Goal: Information Seeking & Learning: Learn about a topic

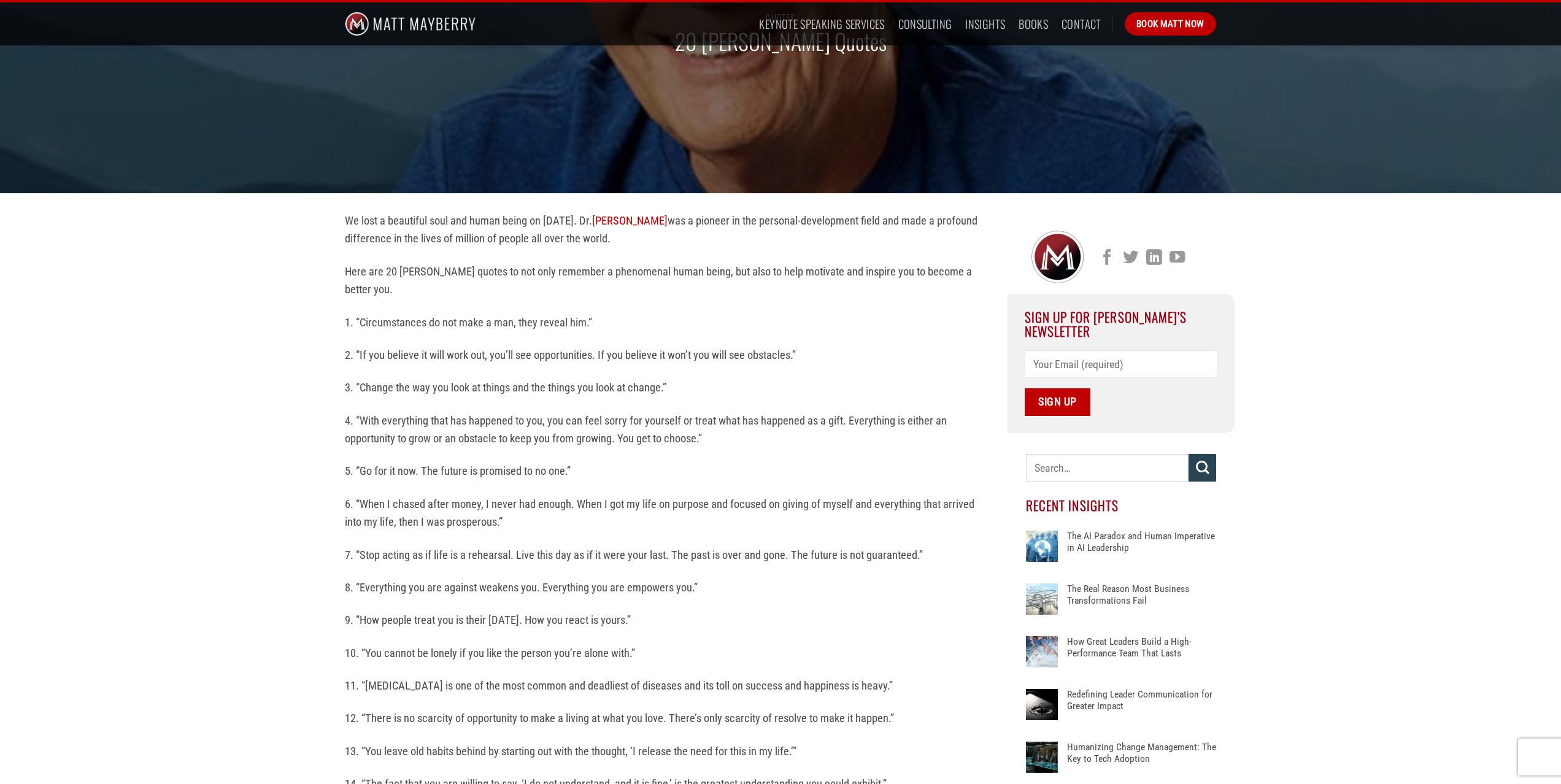
scroll to position [166, 0]
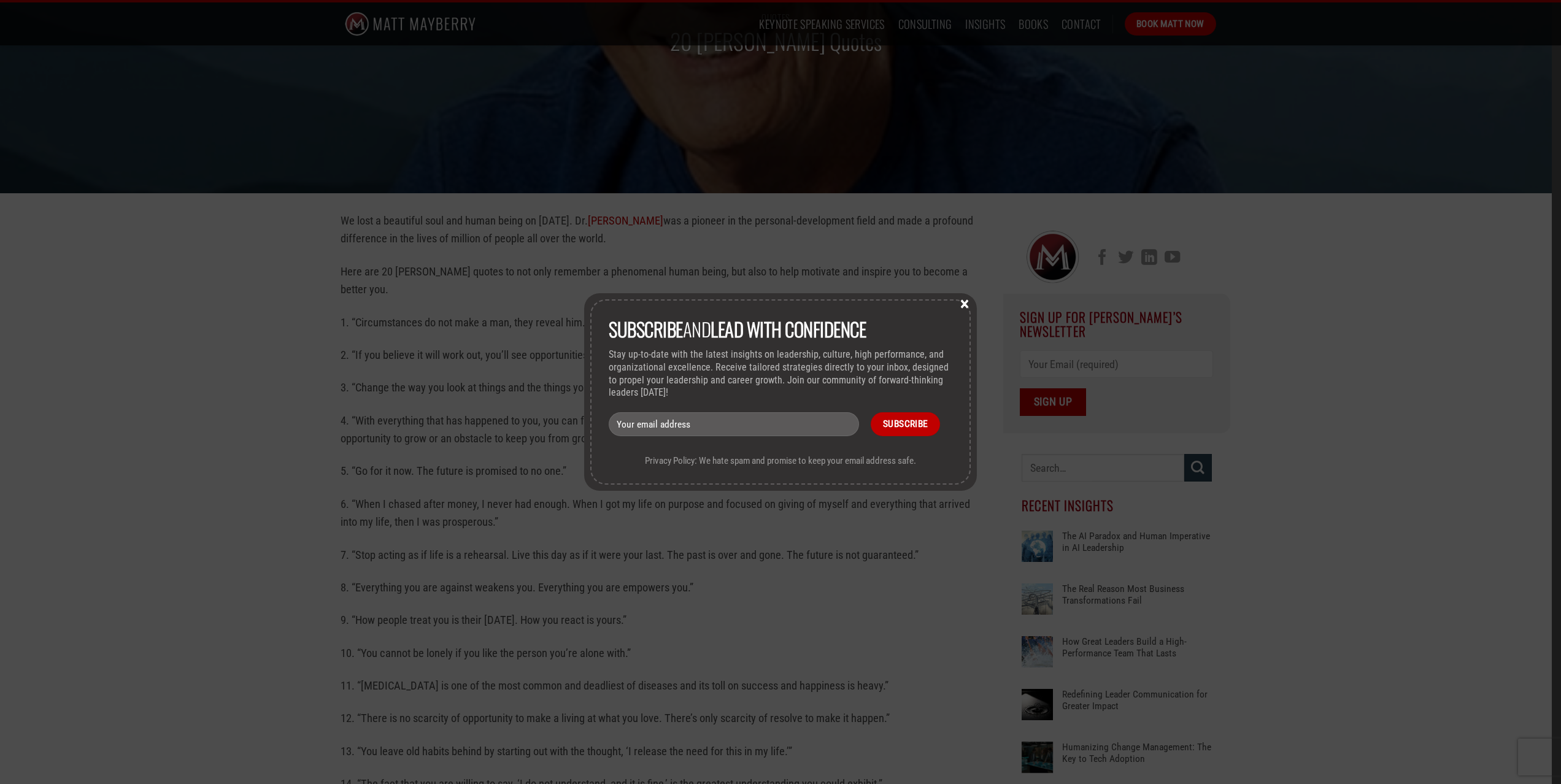
click at [962, 302] on button "×" at bounding box center [964, 303] width 19 height 11
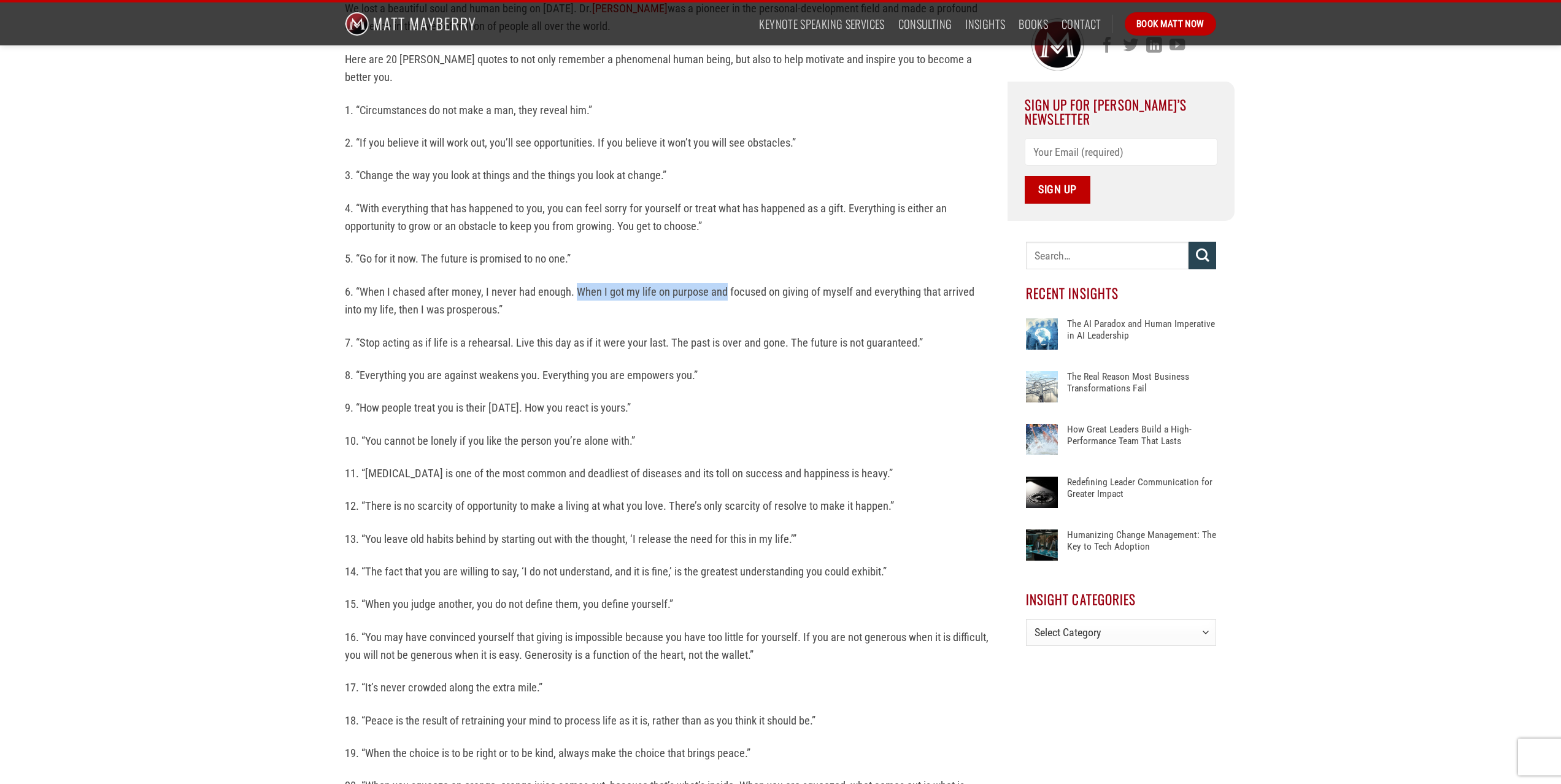
scroll to position [376, 0]
drag, startPoint x: 575, startPoint y: 295, endPoint x: 755, endPoint y: 291, distance: 180.0
click at [755, 291] on p "6. “When I chased after money, I never had enough. When I got my life on purpos…" at bounding box center [667, 303] width 644 height 36
click at [556, 333] on div "We lost a beautiful soul and human being on [DATE]. [PERSON_NAME] was a pioneer…" at bounding box center [667, 506] width 644 height 1010
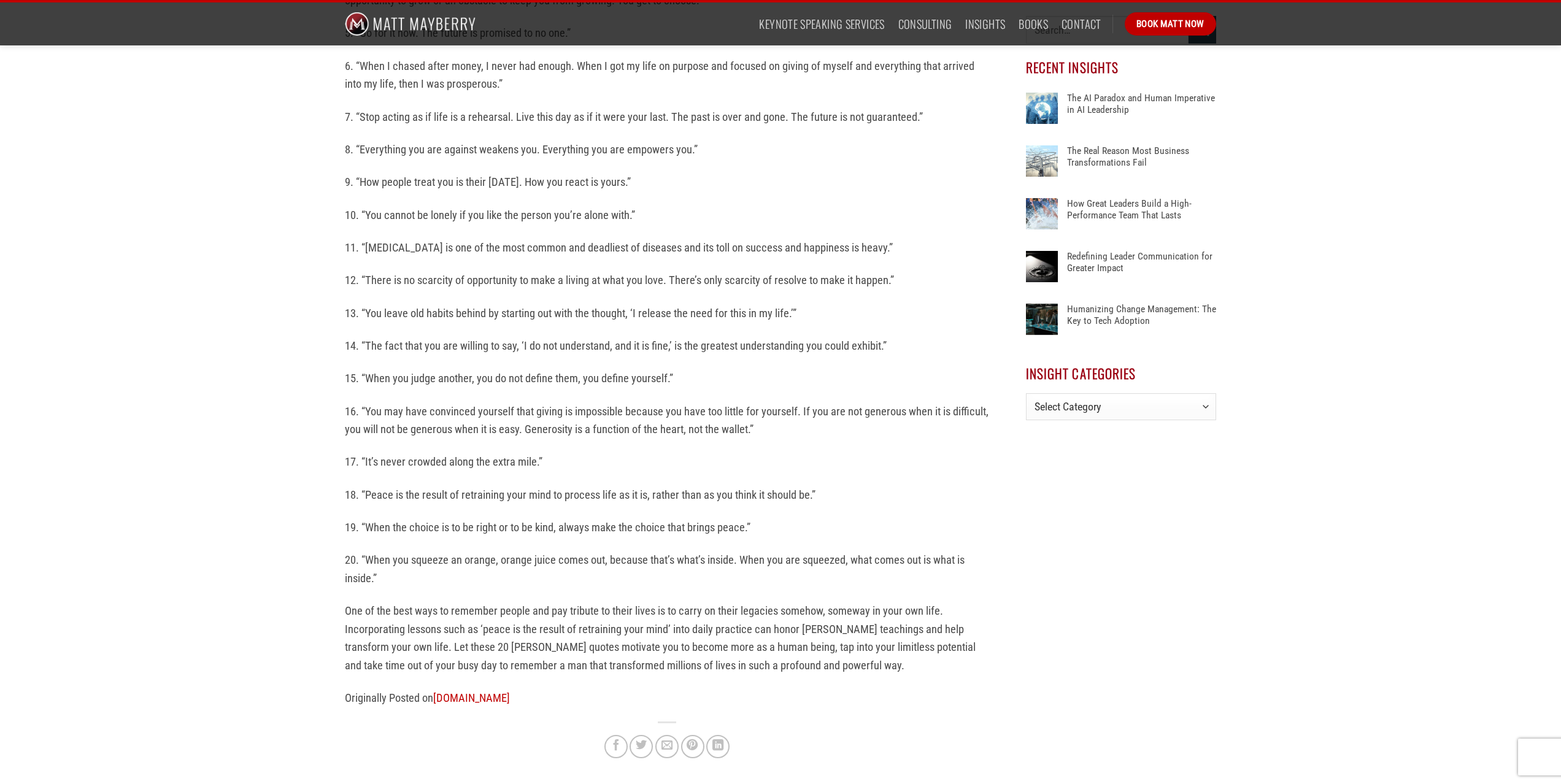
scroll to position [608, 0]
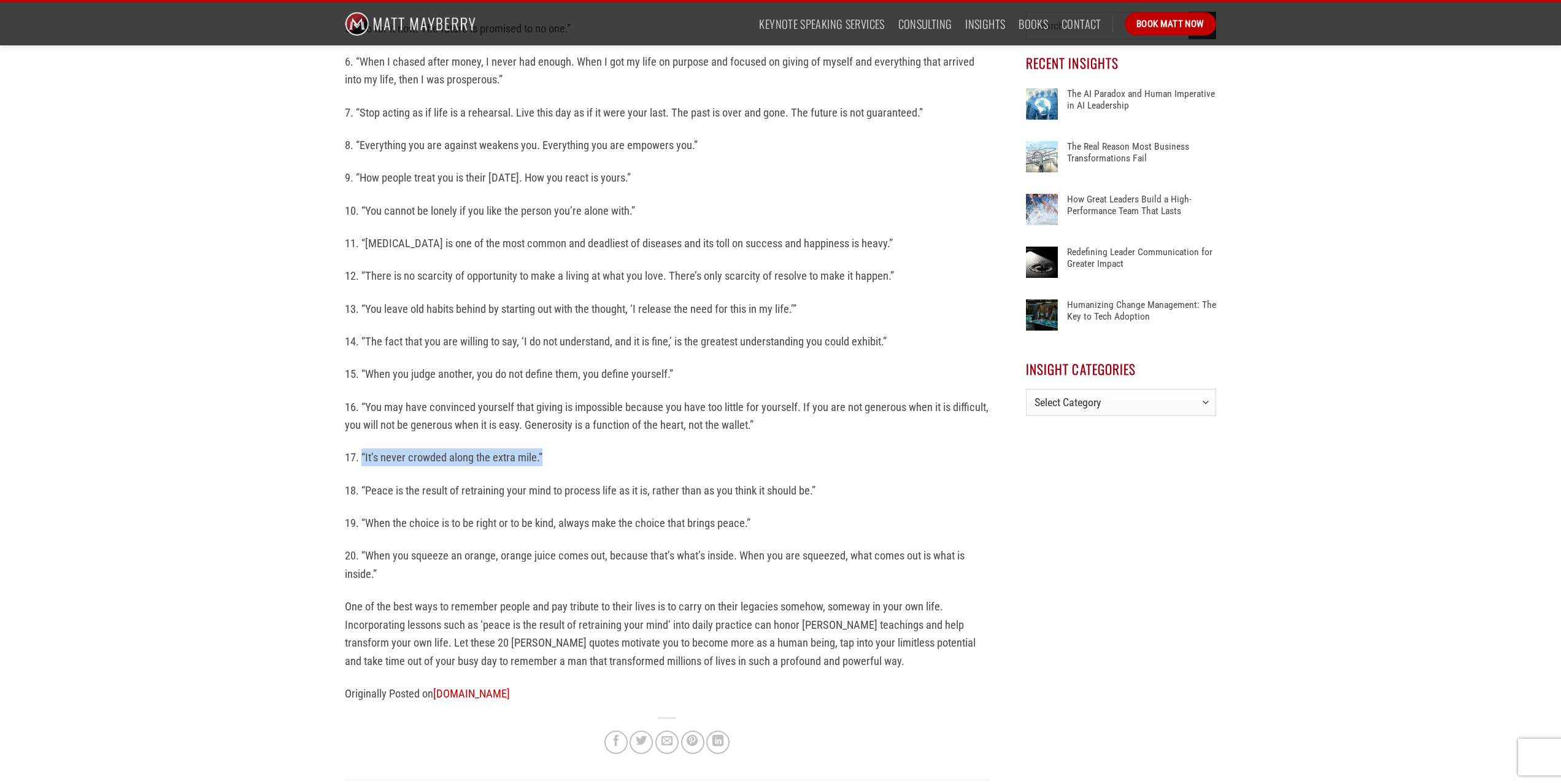
drag, startPoint x: 583, startPoint y: 462, endPoint x: 362, endPoint y: 460, distance: 221.0
click at [362, 460] on p "17. “It’s never crowded along the extra mile.”" at bounding box center [667, 457] width 644 height 18
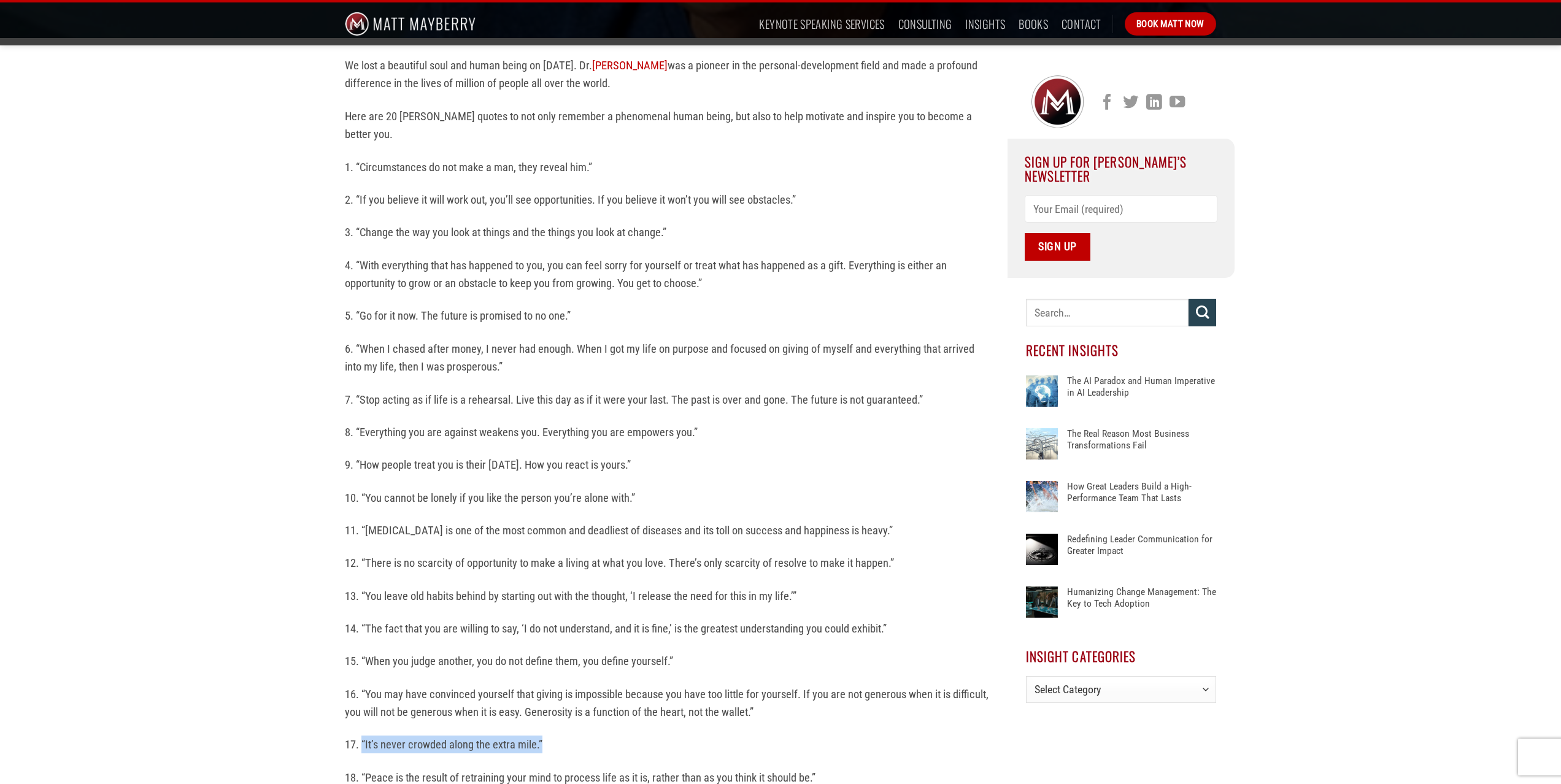
scroll to position [321, 0]
click at [480, 361] on p "6. “When I chased after money, I never had enough. When I got my life on purpos…" at bounding box center [667, 357] width 644 height 36
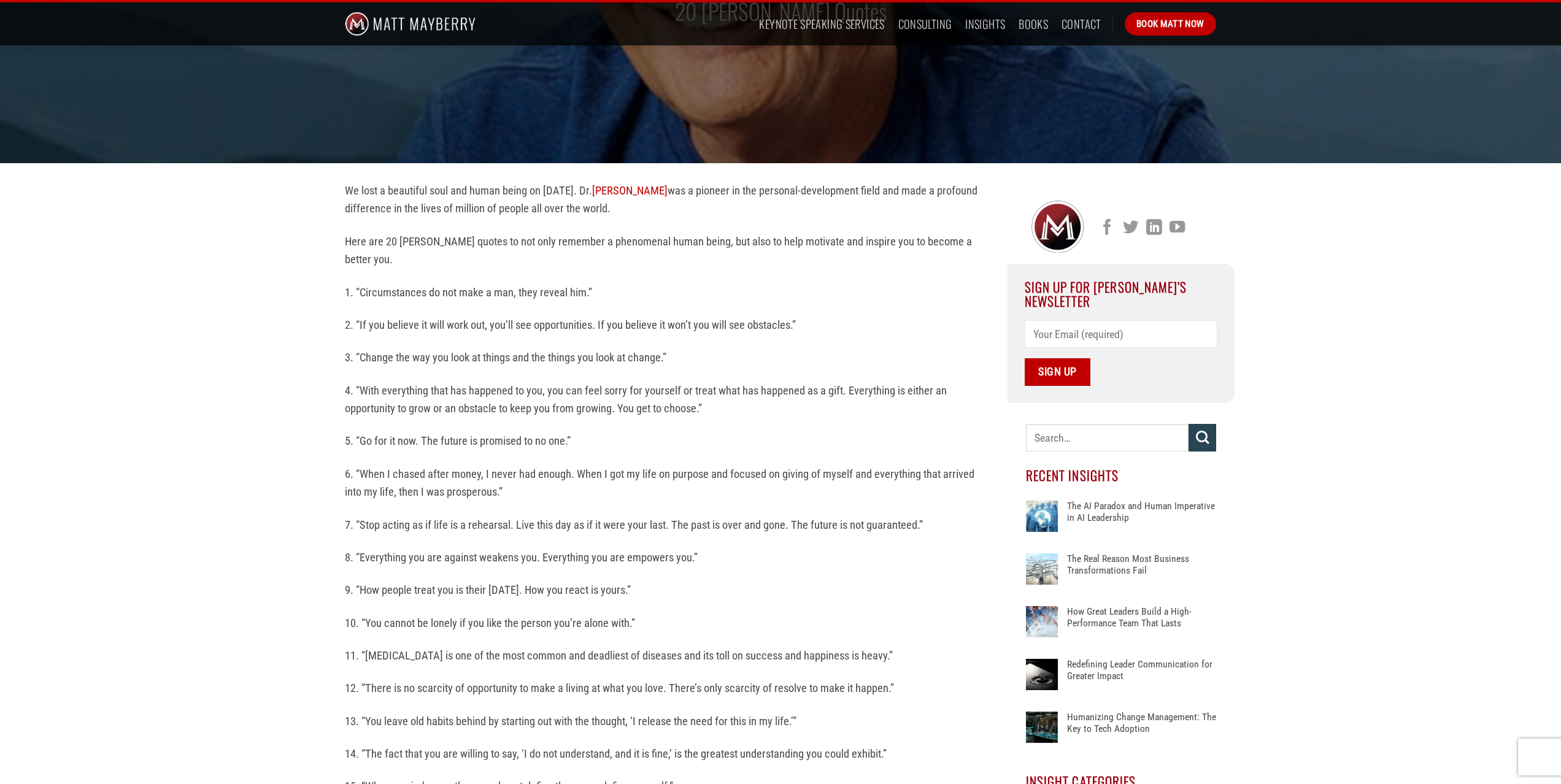
scroll to position [194, 0]
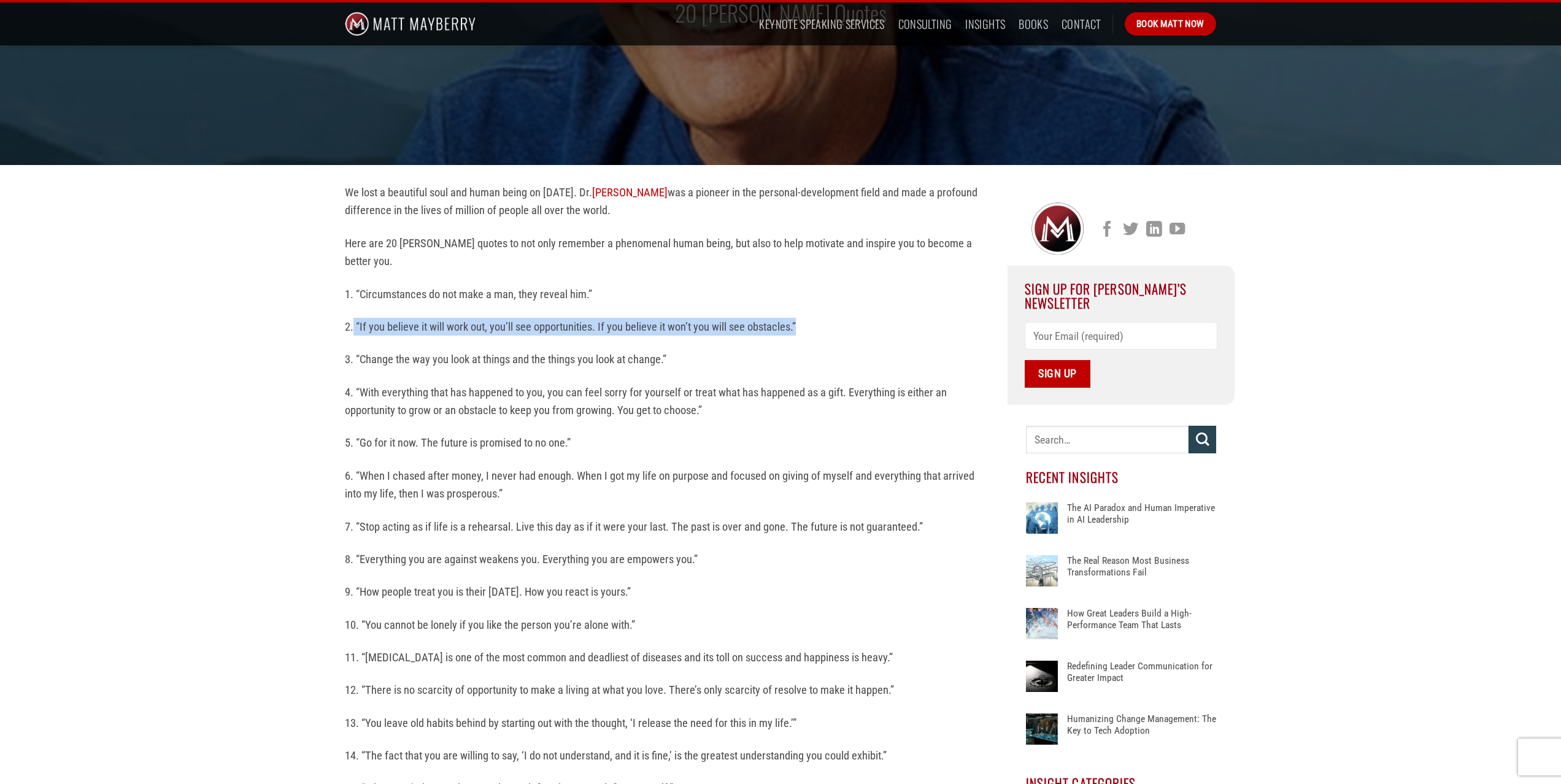
drag, startPoint x: 810, startPoint y: 325, endPoint x: 353, endPoint y: 323, distance: 457.0
click at [353, 323] on p "2. “If you believe it will work out, you’ll see opportunities. If you believe i…" at bounding box center [667, 327] width 644 height 18
click at [525, 387] on p "4. “With everything that has happened to you, you can feel sorry for yourself o…" at bounding box center [667, 401] width 644 height 36
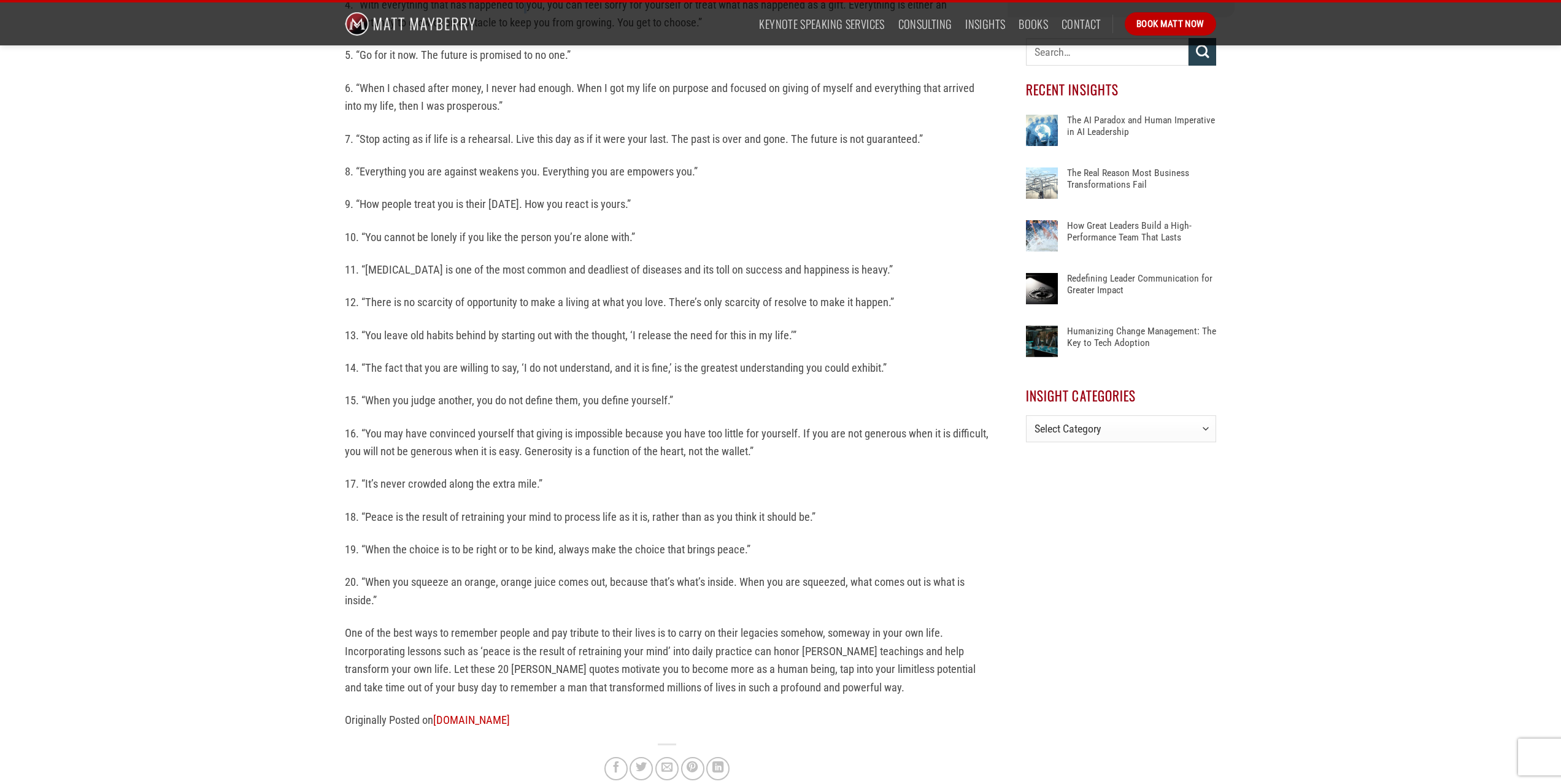
scroll to position [586, 0]
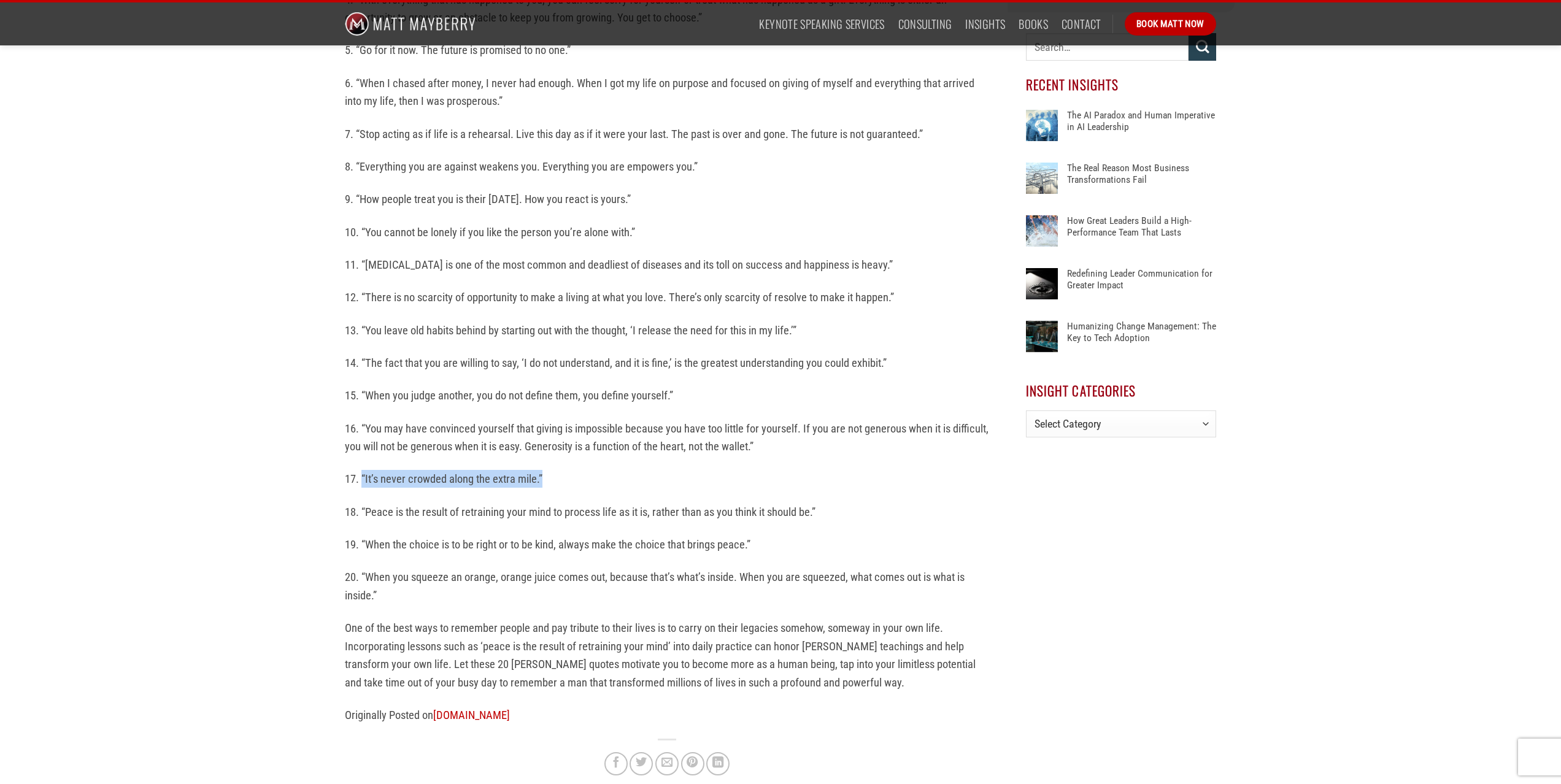
drag, startPoint x: 546, startPoint y: 479, endPoint x: 362, endPoint y: 482, distance: 184.0
click at [362, 482] on p "17. “It’s never crowded along the extra mile.”" at bounding box center [667, 479] width 644 height 18
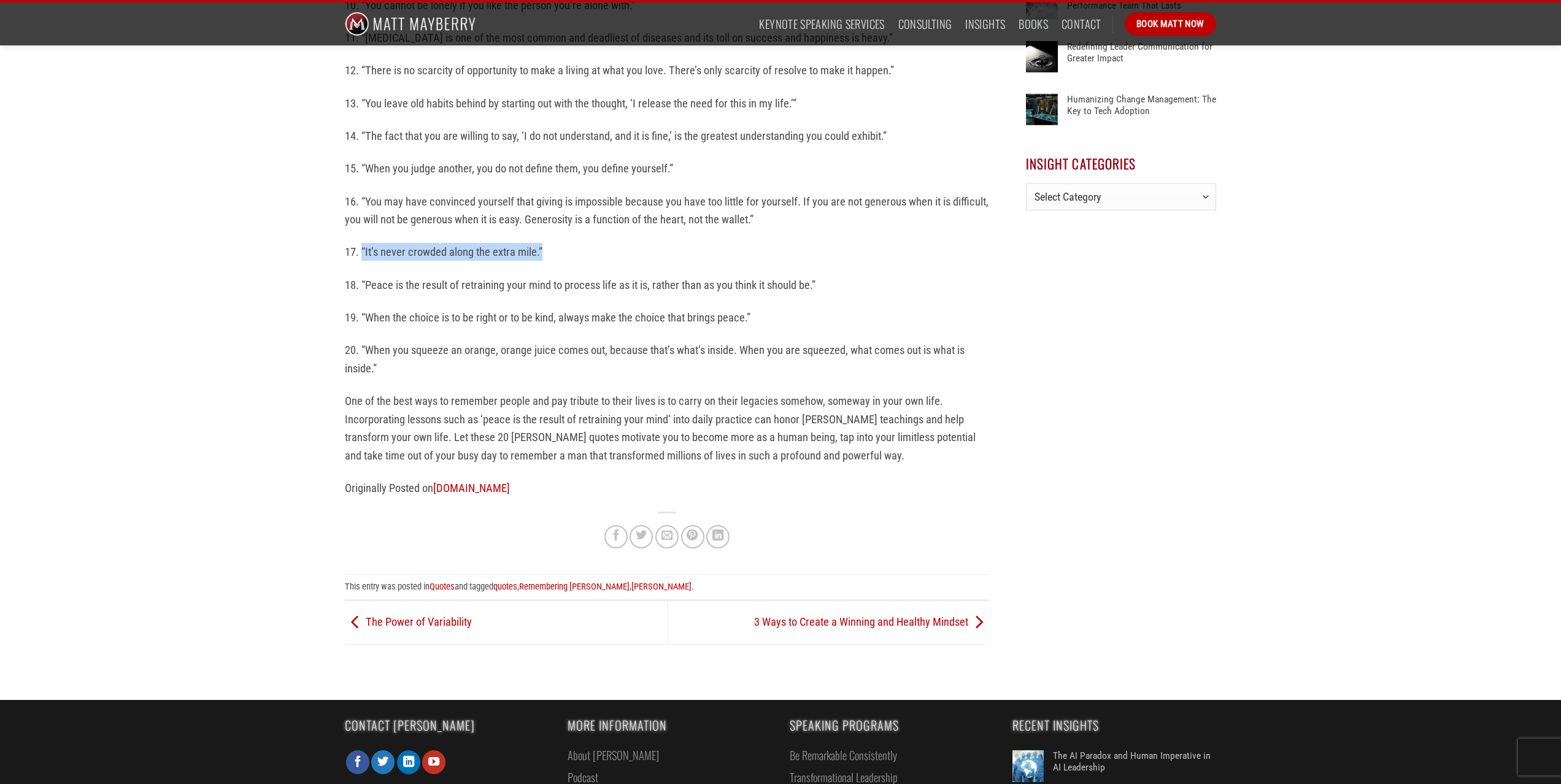
scroll to position [815, 0]
